Goal: Information Seeking & Learning: Learn about a topic

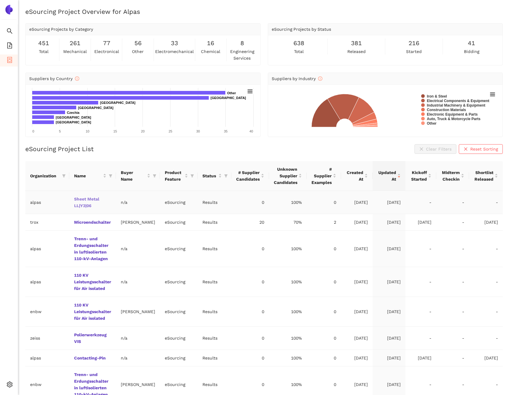
click at [0, 0] on link "Sheet Metal LL|Y3|06" at bounding box center [0, 0] width 0 height 0
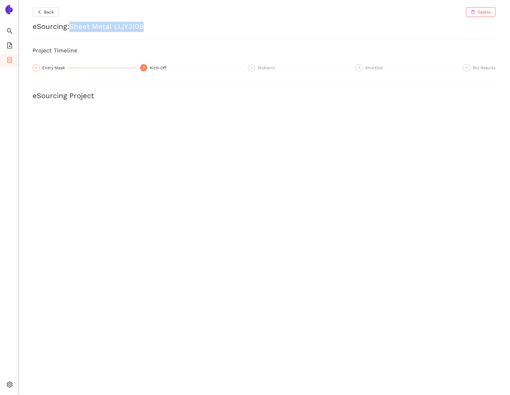
copy h2 "Sheet Metal LL|Y3|06"
drag, startPoint x: 152, startPoint y: 25, endPoint x: 72, endPoint y: 26, distance: 79.9
click at [72, 26] on h2 "eSourcing : Sheet Metal LL|Y3|06" at bounding box center [264, 27] width 463 height 10
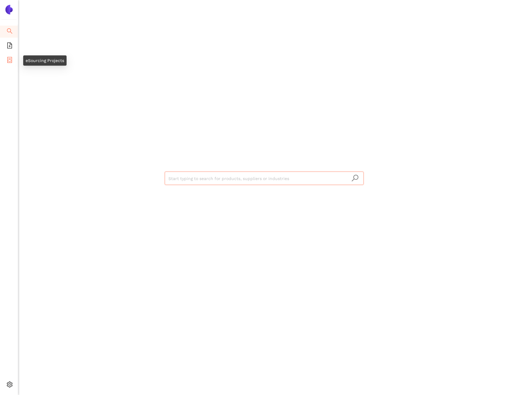
click at [14, 60] on li "eSourcing Projects" at bounding box center [9, 61] width 18 height 12
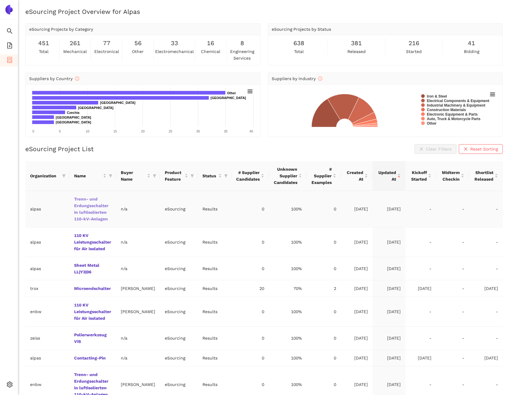
click at [0, 0] on link "Trenn- und Erdungsschalter in luftisolierten 110-kV-Anlagen" at bounding box center [0, 0] width 0 height 0
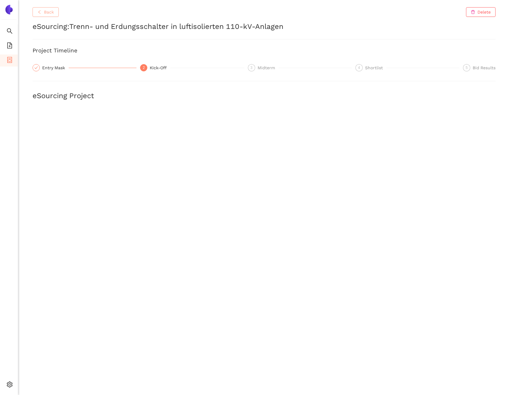
click at [49, 14] on span "Back" at bounding box center [49, 12] width 10 height 7
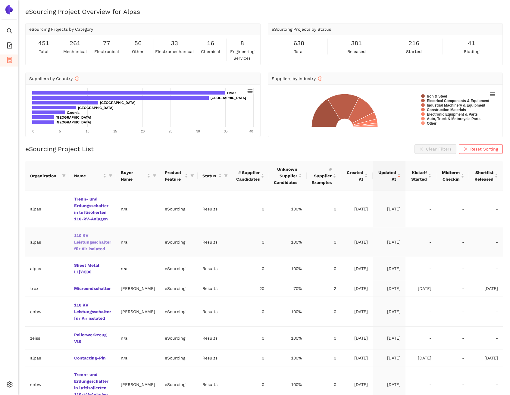
click at [0, 0] on link "110 KV Leistungsschalter für Air isolated" at bounding box center [0, 0] width 0 height 0
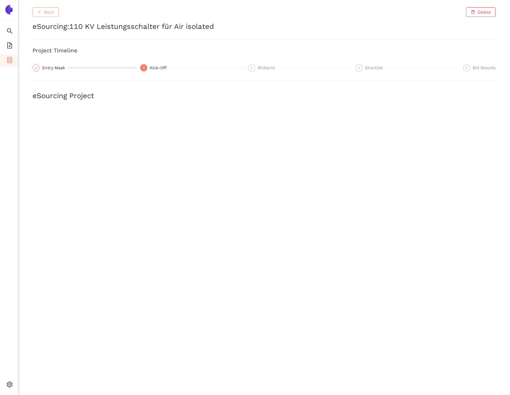
click at [56, 14] on button "Back" at bounding box center [46, 12] width 26 height 10
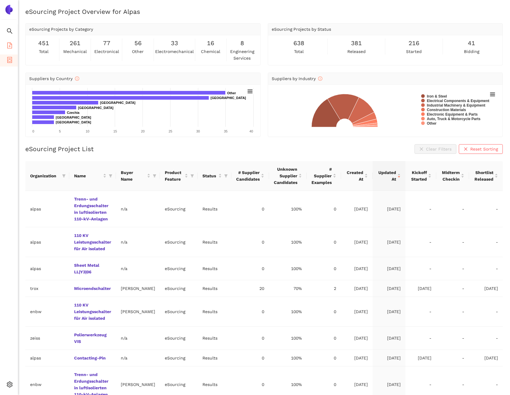
click at [16, 48] on span "eSourcing Templates" at bounding box center [37, 46] width 42 height 12
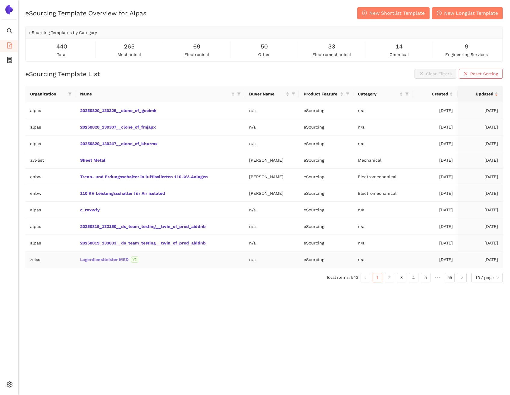
click at [0, 0] on link "Lagerdienstleister MED" at bounding box center [0, 0] width 0 height 0
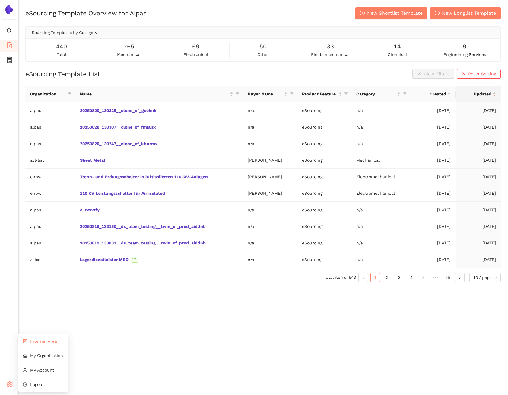
click at [42, 345] on li "Internal Area" at bounding box center [43, 341] width 50 height 12
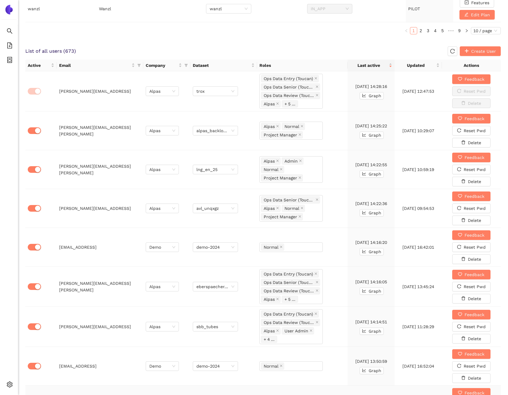
scroll to position [276, 0]
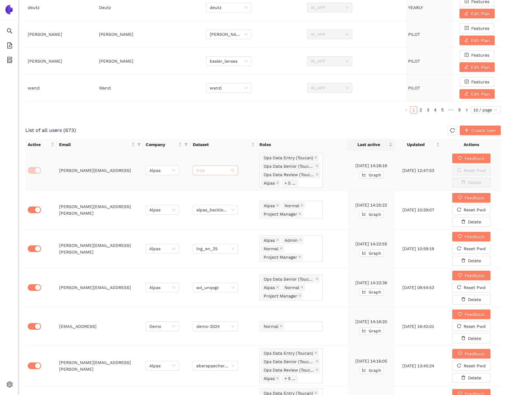
click at [206, 171] on span "trox" at bounding box center [215, 170] width 38 height 9
type input "alpas"
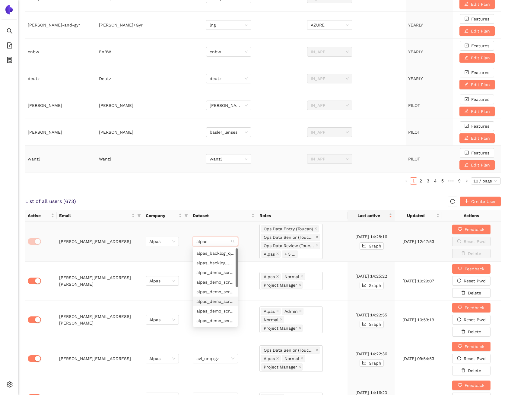
scroll to position [202, 0]
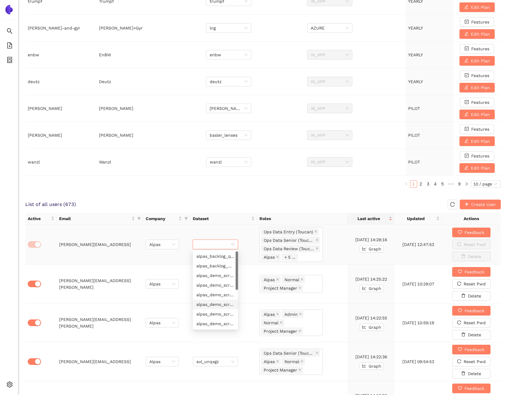
click at [196, 196] on div "Internal Area Dataset Switch / Debug Dataset: trox Debug enabled: List of all o…" at bounding box center [262, 223] width 489 height 851
click at [216, 192] on div "Internal Area Dataset Switch / Debug Dataset: trox Debug enabled: List of all o…" at bounding box center [262, 223] width 489 height 851
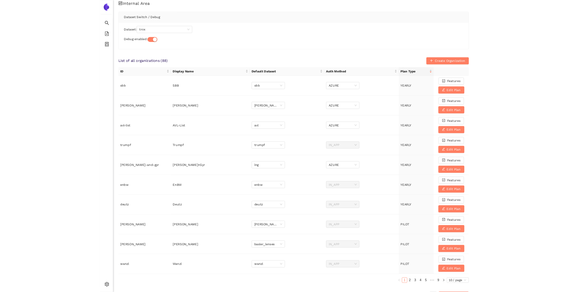
scroll to position [0, 0]
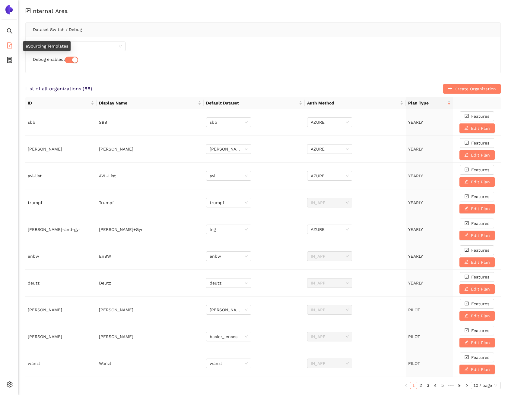
click at [15, 47] on li "eSourcing Templates" at bounding box center [9, 46] width 18 height 12
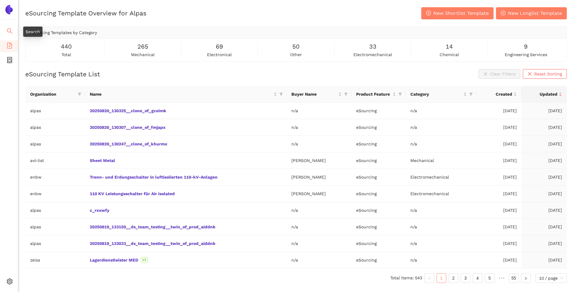
click at [11, 33] on icon "search" at bounding box center [9, 30] width 5 height 5
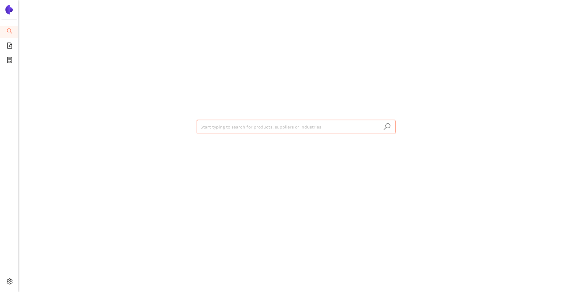
click at [215, 123] on input "search" at bounding box center [296, 126] width 192 height 13
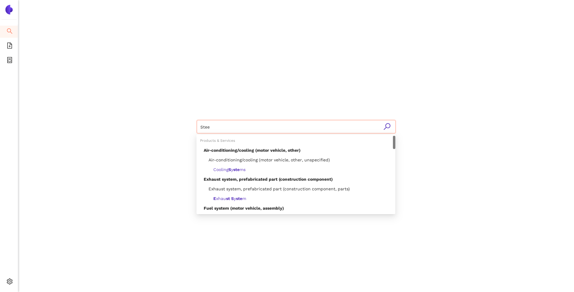
type input "Steel"
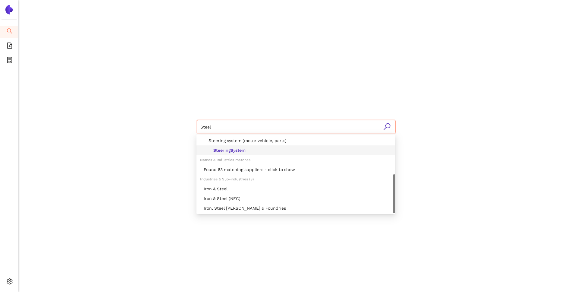
scroll to position [19, 0]
click at [220, 186] on div "Iron & Steel" at bounding box center [298, 188] width 188 height 7
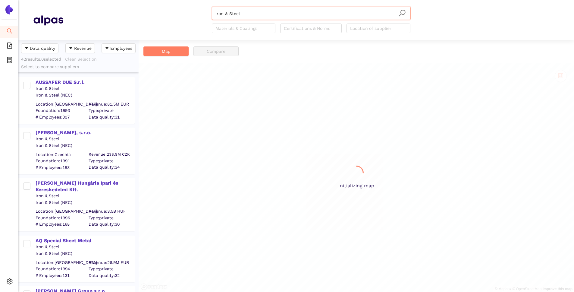
scroll to position [247, 116]
drag, startPoint x: 61, startPoint y: 89, endPoint x: 34, endPoint y: 88, distance: 26.8
click at [34, 88] on div "AUSSAFER DUE S.r.l. Iron & Steel Iron & Steel (NEC) Location: Italy Foundation:…" at bounding box center [80, 100] width 110 height 45
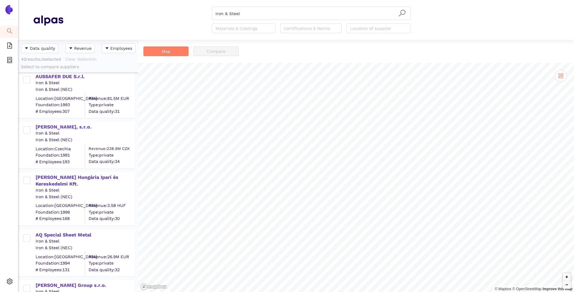
scroll to position [0, 0]
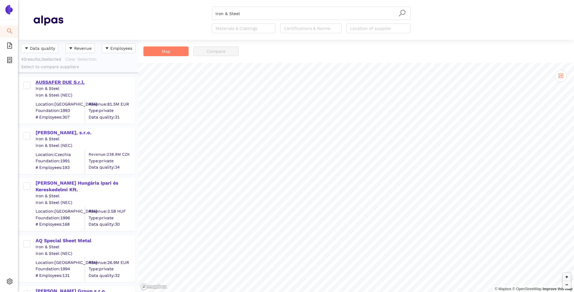
click at [66, 81] on div "AUSSAFER DUE S.r.l." at bounding box center [85, 82] width 99 height 7
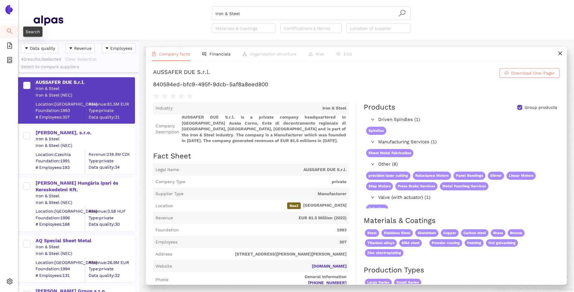
click at [7, 31] on icon "search" at bounding box center [10, 31] width 6 height 6
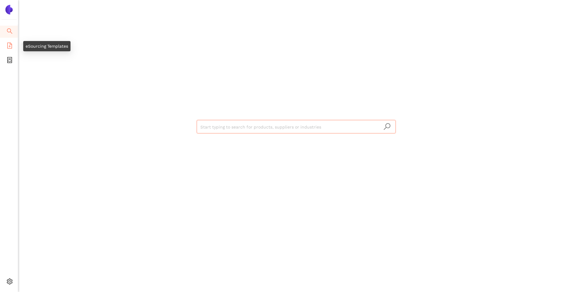
click at [11, 43] on icon "file-add" at bounding box center [9, 45] width 5 height 6
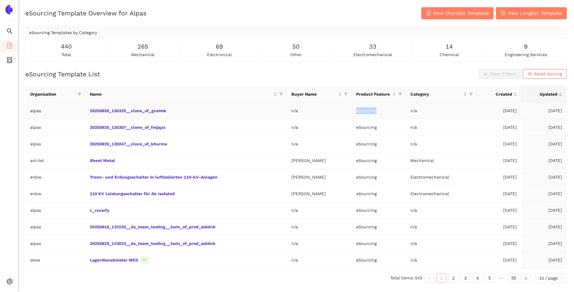
drag, startPoint x: 379, startPoint y: 110, endPoint x: 355, endPoint y: 109, distance: 23.8
click at [355, 109] on td "eSourcing" at bounding box center [378, 110] width 54 height 17
click at [399, 94] on icon "filter" at bounding box center [400, 94] width 4 height 4
click at [403, 80] on div "eSourcing Template List Clear Filters Reset Sorting Organization Name Buyer Nam…" at bounding box center [296, 178] width 542 height 218
click at [468, 16] on span "New Shortlist Template" at bounding box center [460, 13] width 55 height 8
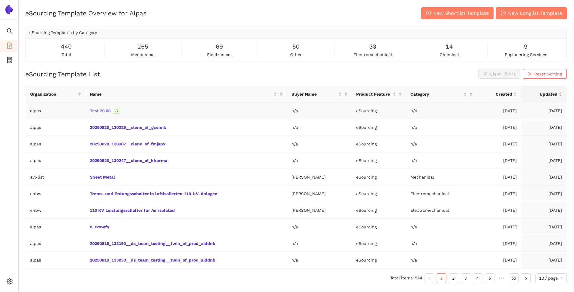
click at [0, 0] on link "Test 20.08" at bounding box center [0, 0] width 0 height 0
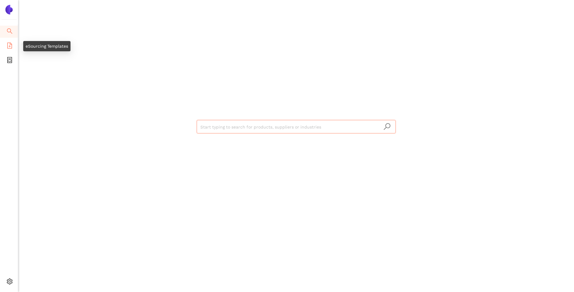
click at [11, 46] on icon "file-add" at bounding box center [10, 45] width 6 height 6
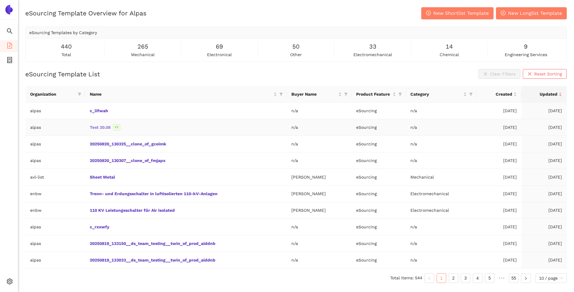
click at [0, 0] on link "Test 20.08" at bounding box center [0, 0] width 0 height 0
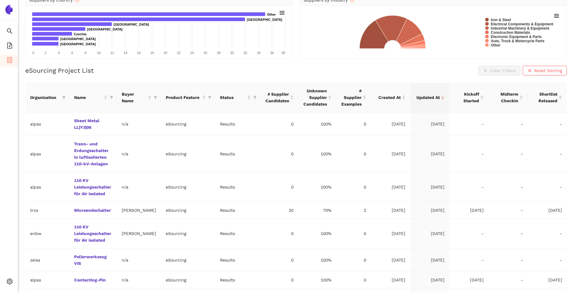
scroll to position [79, 0]
click at [0, 0] on link "Microendschalter" at bounding box center [0, 0] width 0 height 0
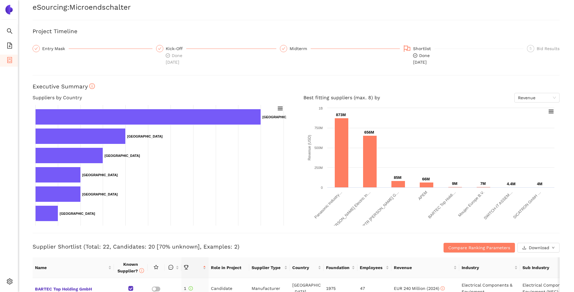
scroll to position [20, 0]
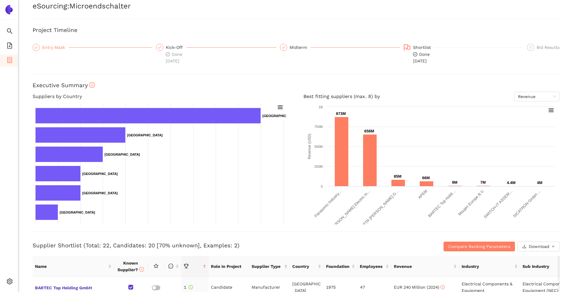
click at [52, 45] on div "Entry Mask" at bounding box center [55, 47] width 27 height 7
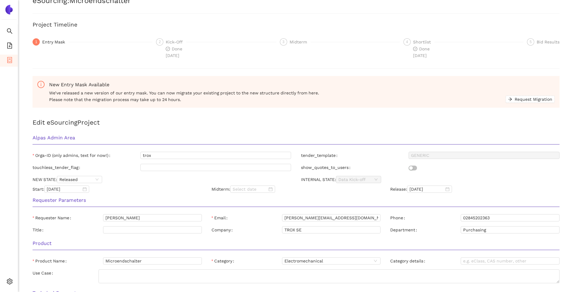
scroll to position [25, 0]
drag, startPoint x: 33, startPoint y: 138, endPoint x: 83, endPoint y: 139, distance: 50.3
click at [83, 139] on h3 "Alpas Admin Area" at bounding box center [296, 138] width 527 height 8
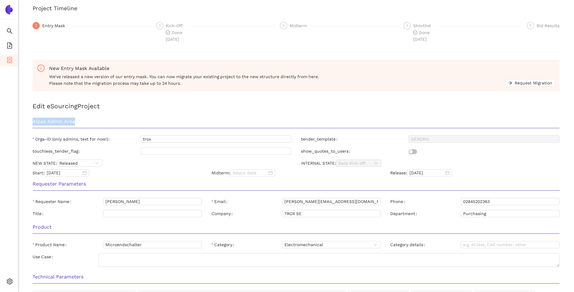
scroll to position [43, 0]
drag, startPoint x: 149, startPoint y: 139, endPoint x: 141, endPoint y: 139, distance: 8.1
click at [141, 139] on input "trox" at bounding box center [215, 137] width 151 height 7
click at [155, 164] on div "NEW STATE: Released" at bounding box center [162, 162] width 269 height 7
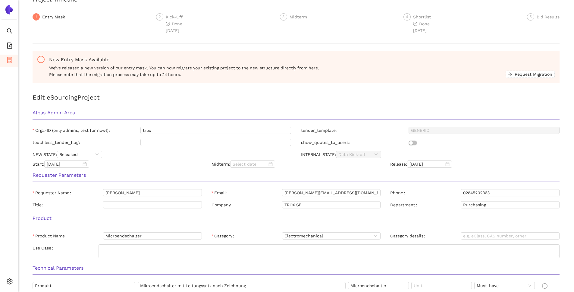
scroll to position [51, 0]
click at [9, 60] on icon "container" at bounding box center [10, 60] width 6 height 6
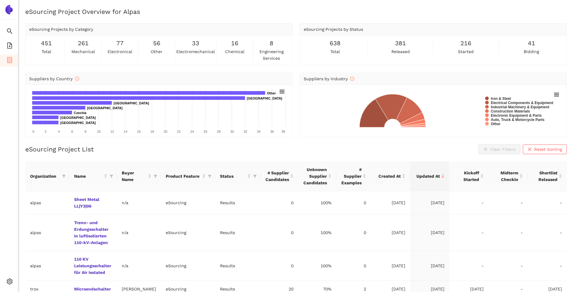
click at [37, 141] on div "eSourcing Project Overview for Alpas eSourcing Projects by Category 451 total 2…" at bounding box center [296, 153] width 556 height 292
click at [33, 250] on span "My Organization" at bounding box center [46, 252] width 33 height 5
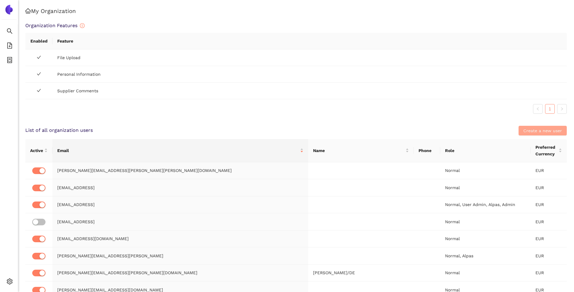
click at [539, 130] on span "Create a new user" at bounding box center [542, 130] width 39 height 7
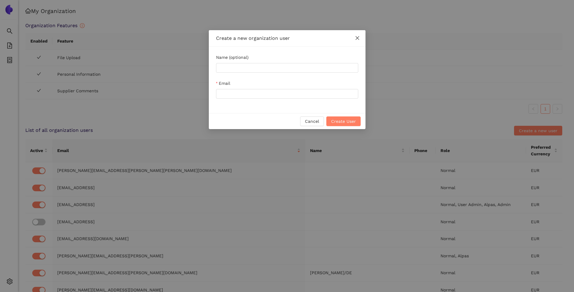
click at [360, 38] on span "Close" at bounding box center [357, 38] width 16 height 16
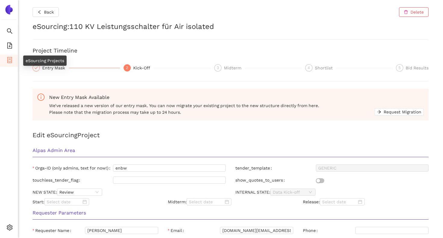
click at [13, 63] on li "eSourcing Projects" at bounding box center [9, 61] width 18 height 12
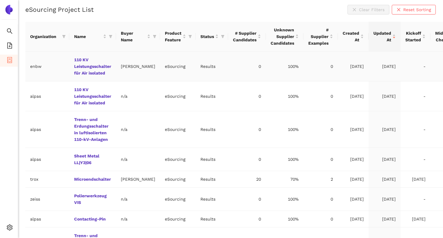
scroll to position [142, 0]
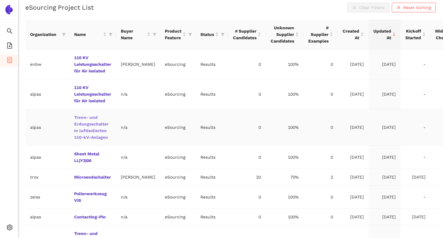
click at [0, 0] on link "Trenn- und Erdungsschalter in luftisolierten 110-kV-Anlagen" at bounding box center [0, 0] width 0 height 0
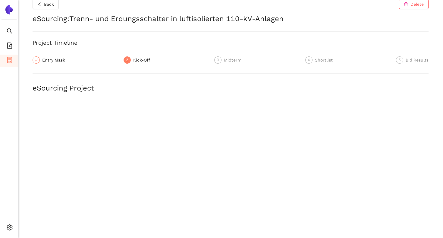
scroll to position [9, 0]
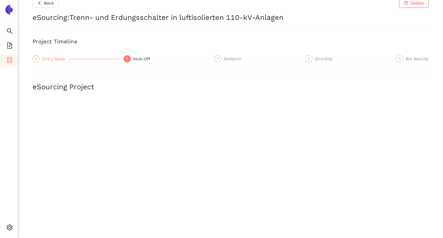
click at [57, 58] on div "Entry Mask" at bounding box center [55, 58] width 27 height 7
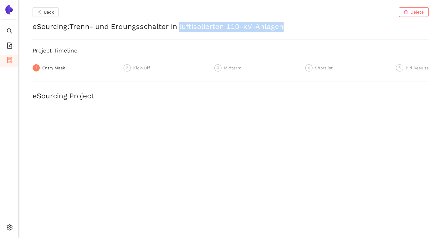
drag, startPoint x: 181, startPoint y: 26, endPoint x: 283, endPoint y: 29, distance: 101.9
click at [283, 29] on h2 "eSourcing : Trenn- und Erdungsschalter in luftisolierten 110-kV-Anlagen" at bounding box center [231, 27] width 396 height 10
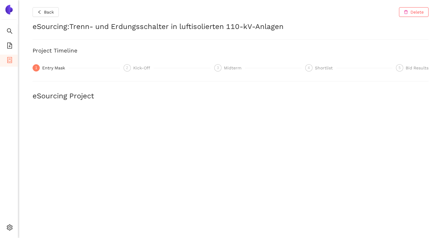
click at [172, 29] on h2 "eSourcing : Trenn- und Erdungsschalter in luftisolierten 110-kV-Anlagen" at bounding box center [231, 27] width 396 height 10
click at [36, 11] on button "Back" at bounding box center [46, 12] width 26 height 10
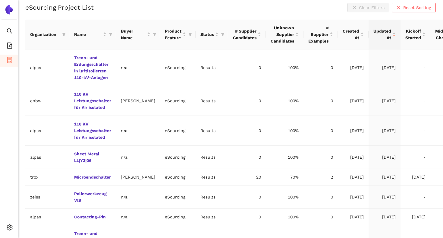
scroll to position [126, 0]
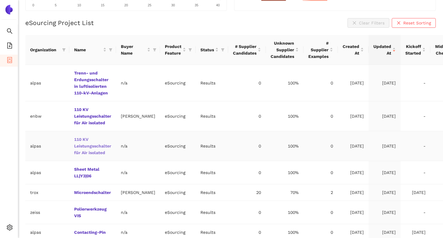
click at [0, 0] on link "110 KV Leistungsschalter für Air isolated" at bounding box center [0, 0] width 0 height 0
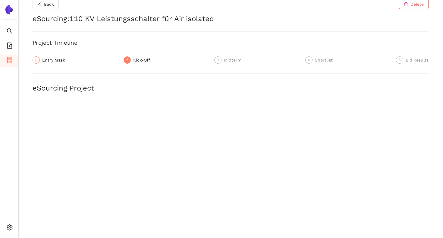
scroll to position [6, 0]
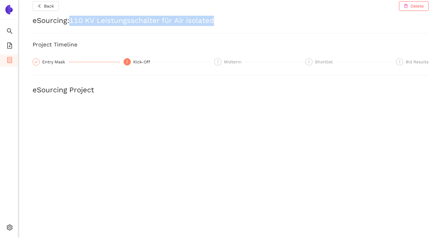
drag, startPoint x: 72, startPoint y: 20, endPoint x: 217, endPoint y: 24, distance: 144.4
click at [217, 24] on h2 "eSourcing : 110 KV Leistungsschalter für Air isolated" at bounding box center [231, 21] width 396 height 10
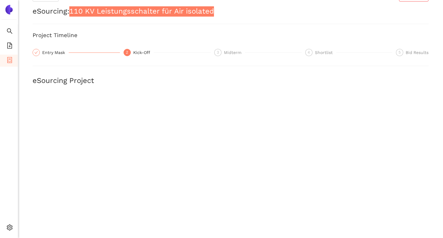
scroll to position [0, 0]
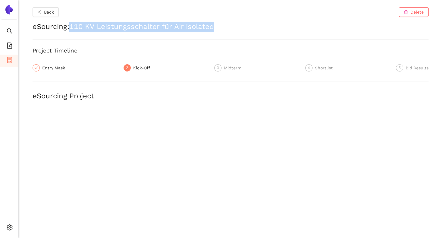
click at [189, 24] on h2 "eSourcing : 110 KV Leistungsschalter für Air isolated" at bounding box center [231, 27] width 396 height 10
drag, startPoint x: 72, startPoint y: 26, endPoint x: 160, endPoint y: 26, distance: 87.4
click at [160, 26] on h2 "eSourcing : 110 KV Leistungsschalter für Air isolated" at bounding box center [231, 27] width 396 height 10
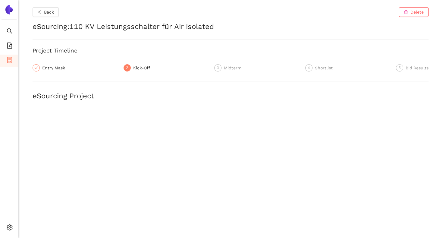
click at [164, 94] on h2 "eSourcing Project" at bounding box center [231, 96] width 396 height 10
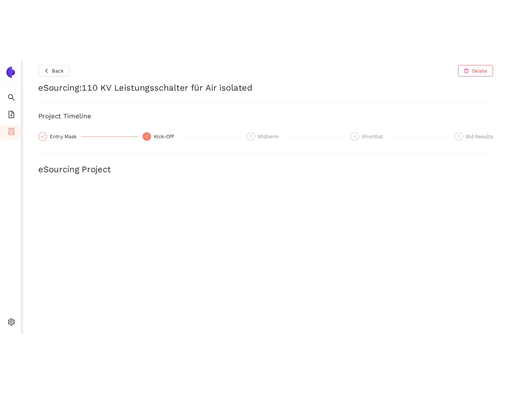
scroll to position [4, 0]
